Goal: Find specific page/section: Find specific page/section

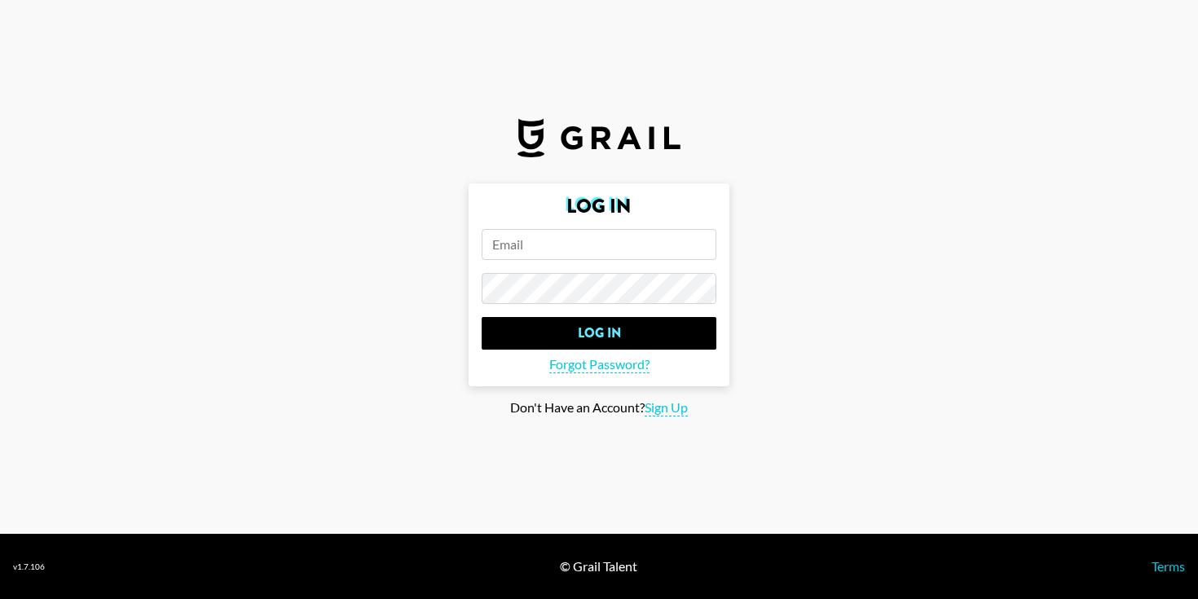
click at [639, 237] on input "email" at bounding box center [598, 244] width 235 height 31
type input "[EMAIL_ADDRESS][DOMAIN_NAME]"
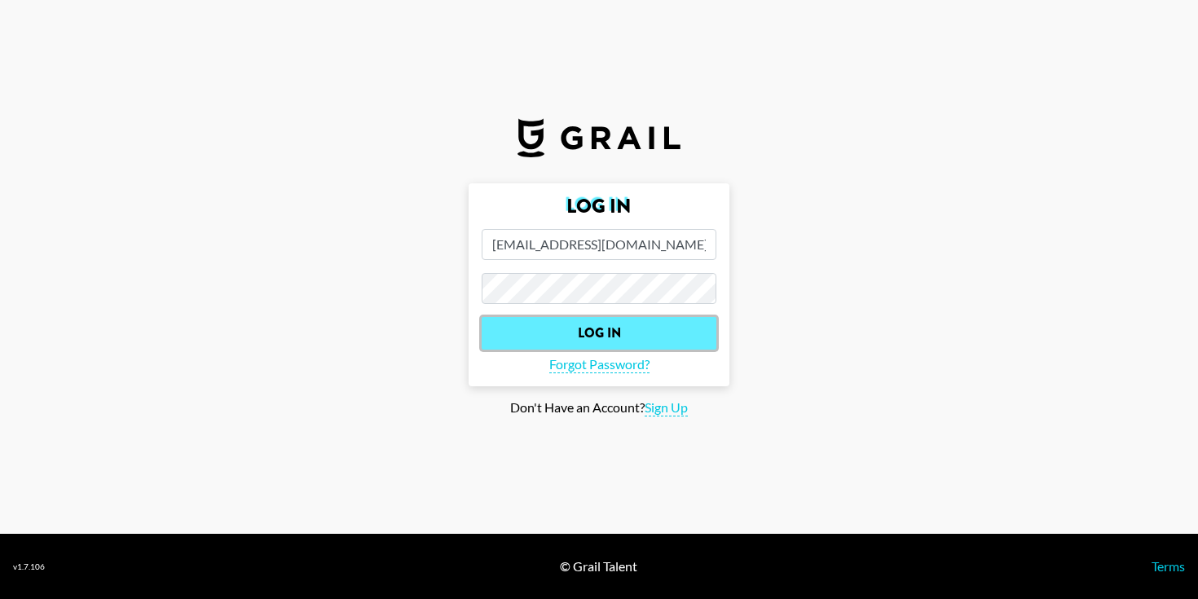
click at [649, 338] on input "Log In" at bounding box center [598, 333] width 235 height 33
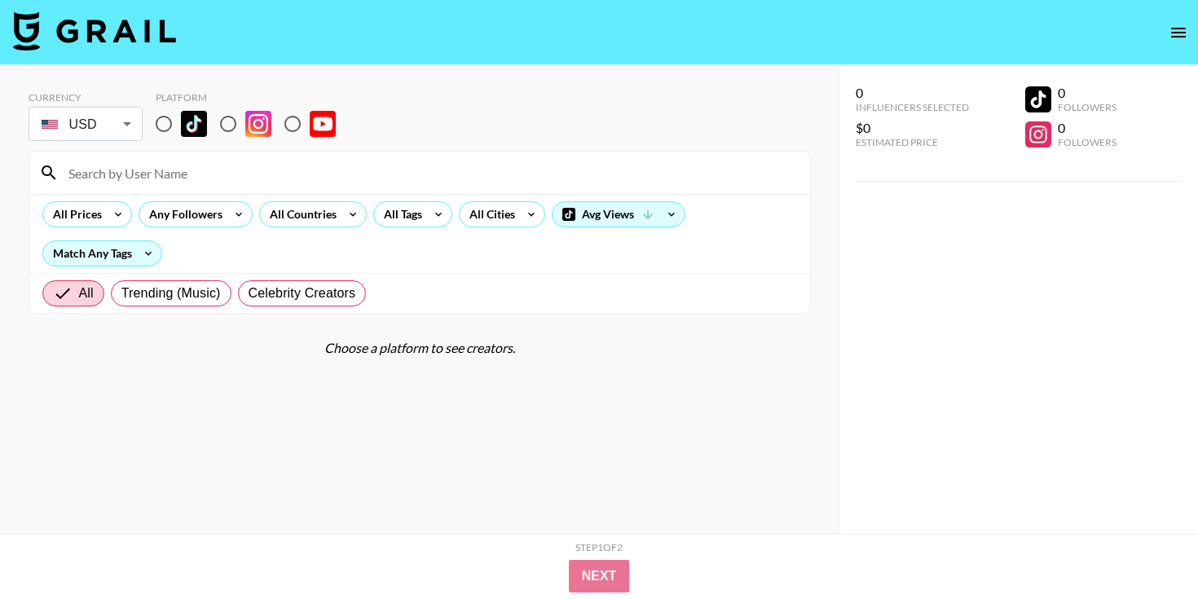
click at [500, 353] on div "Choose a platform to see creators." at bounding box center [420, 348] width 782 height 16
click at [158, 124] on input "radio" at bounding box center [164, 124] width 34 height 34
radio input "true"
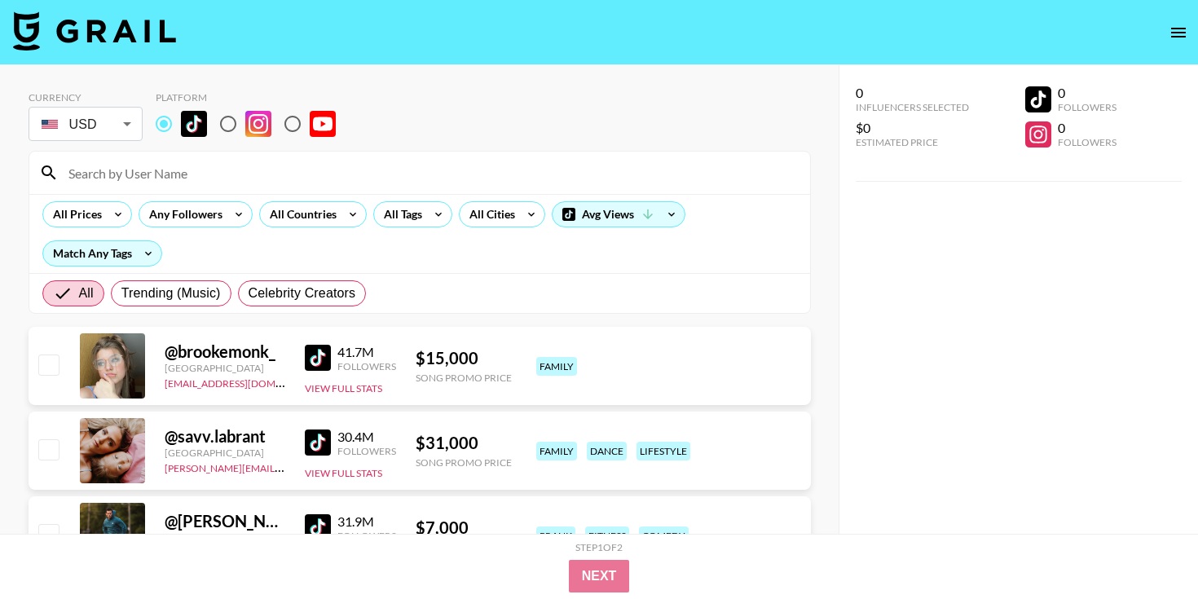
click at [170, 171] on input at bounding box center [429, 173] width 741 height 26
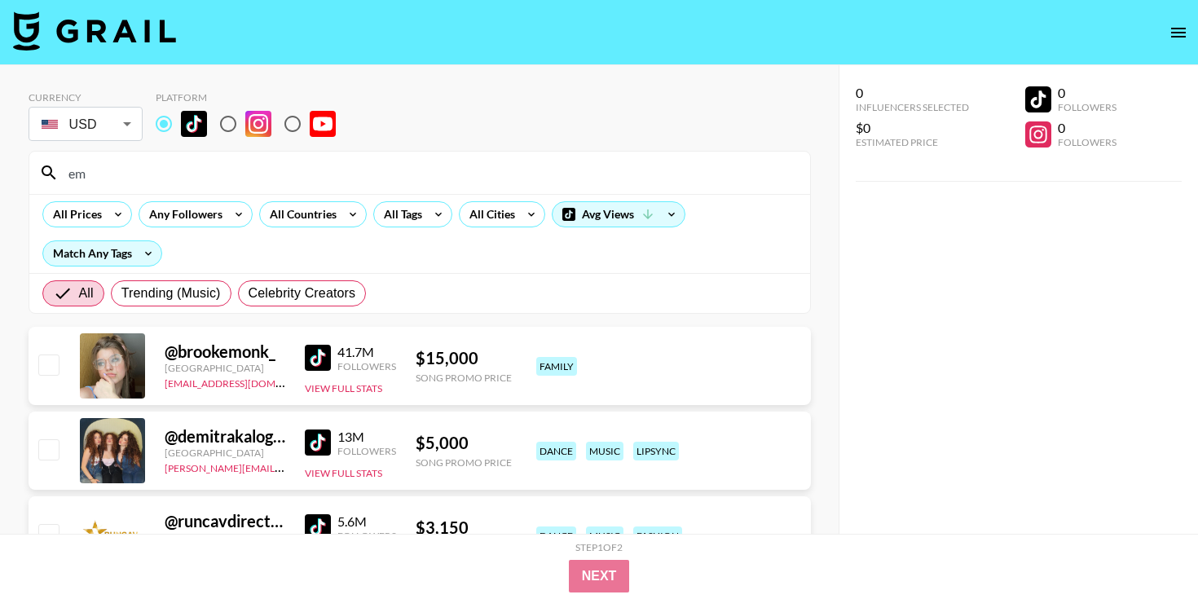
type input "e"
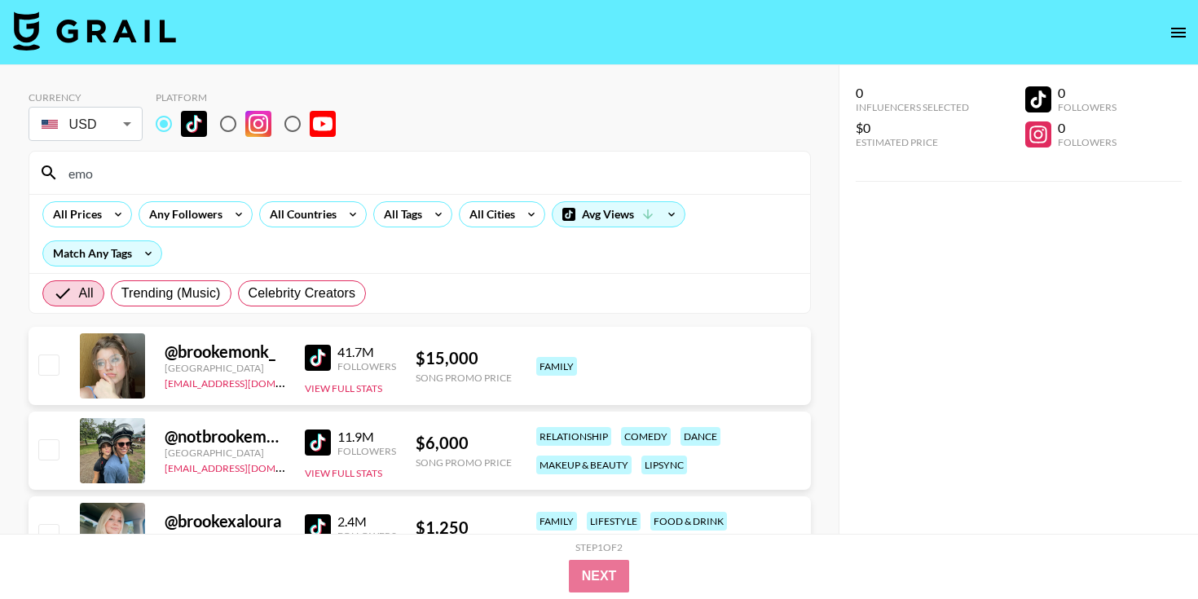
type input "emow"
